Goal: Task Accomplishment & Management: Manage account settings

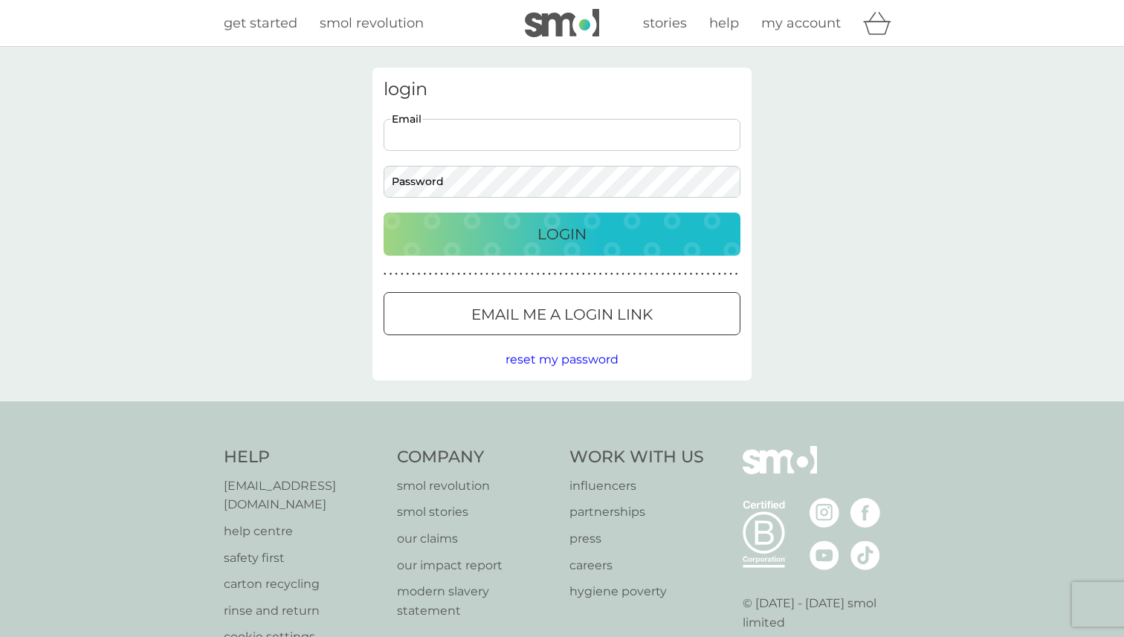
click at [521, 149] on input "Email" at bounding box center [562, 135] width 357 height 32
click at [495, 136] on input "Email" at bounding box center [562, 135] width 357 height 32
type input "[EMAIL_ADDRESS][DOMAIN_NAME]"
click at [432, 133] on input "[EMAIL_ADDRESS][DOMAIN_NAME]" at bounding box center [562, 135] width 357 height 32
click at [573, 235] on p "Login" at bounding box center [561, 234] width 49 height 24
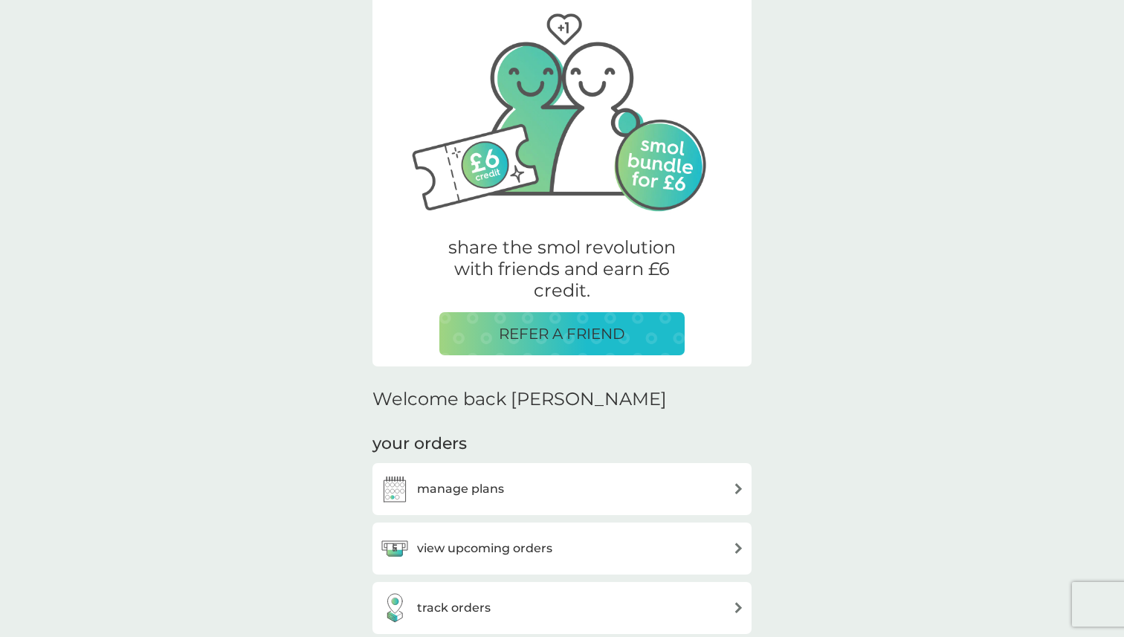
scroll to position [361, 0]
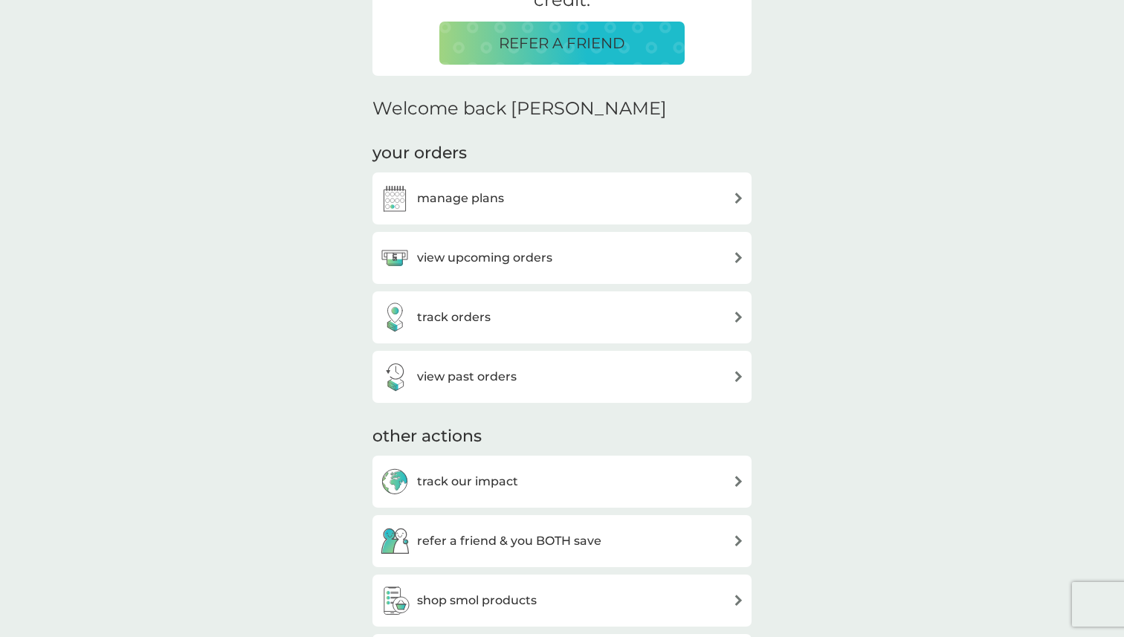
click at [474, 200] on h3 "manage plans" at bounding box center [460, 198] width 87 height 19
